Goal: Navigation & Orientation: Understand site structure

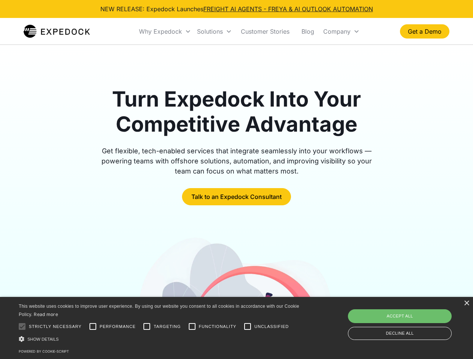
click at [165, 31] on div "Why Expedock" at bounding box center [160, 31] width 43 height 7
click at [214, 31] on div "Solutions" at bounding box center [210, 31] width 26 height 7
click at [341, 31] on div "Company" at bounding box center [336, 31] width 27 height 7
click at [22, 327] on div at bounding box center [22, 326] width 15 height 15
click at [93, 327] on input "Performance" at bounding box center [92, 326] width 15 height 15
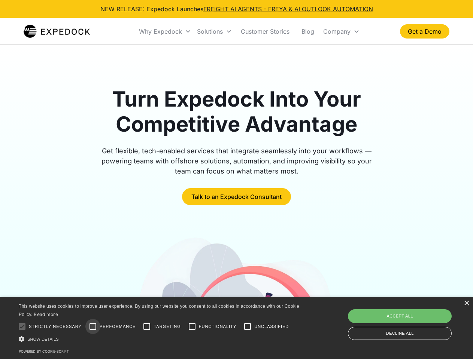
checkbox input "true"
click at [147, 327] on input "Targeting" at bounding box center [146, 326] width 15 height 15
checkbox input "true"
click at [192, 327] on input "Functionality" at bounding box center [191, 326] width 15 height 15
checkbox input "true"
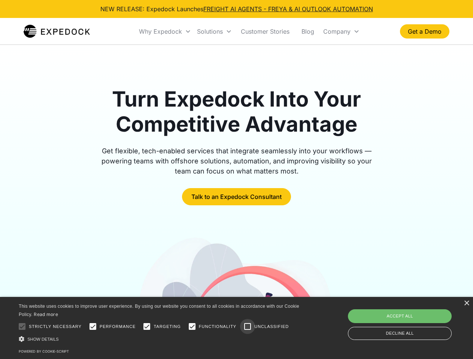
click at [247, 327] on input "Unclassified" at bounding box center [247, 326] width 15 height 15
checkbox input "true"
click at [160, 339] on div "Show details Hide details" at bounding box center [160, 339] width 283 height 8
